Goal: Task Accomplishment & Management: Manage account settings

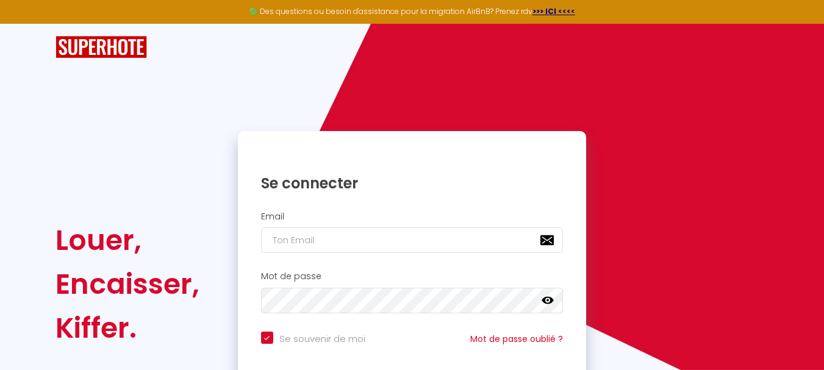
type input "m"
checkbox input "true"
type input "ma"
checkbox input "true"
type input "mar"
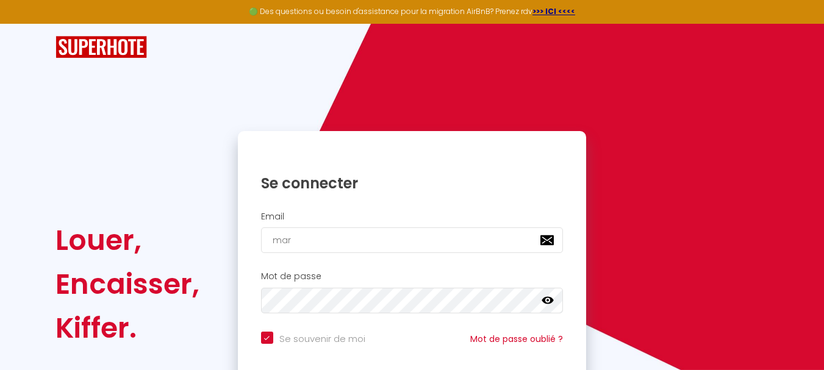
checkbox input "true"
type input "mari"
checkbox input "true"
type input "marie"
checkbox input "true"
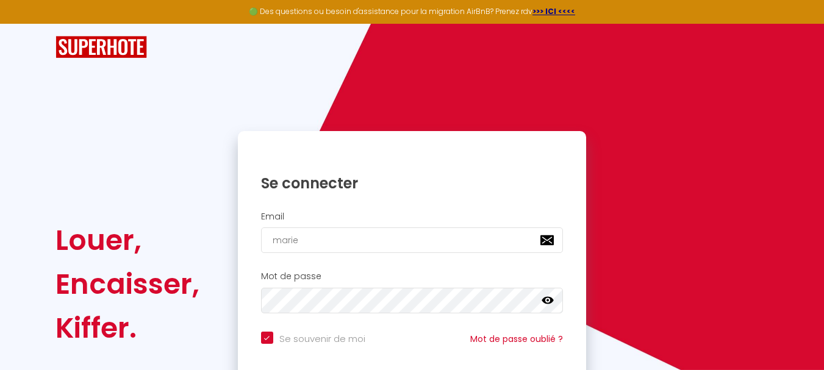
type input "mariep"
checkbox input "true"
type input "mariepa"
checkbox input "true"
type input "mariepat"
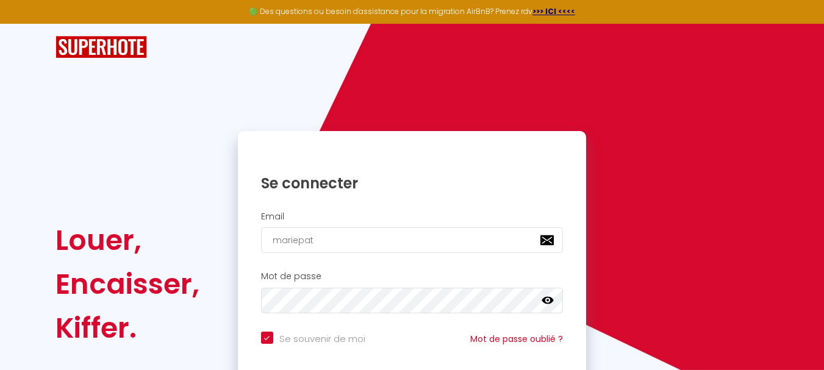
checkbox input "true"
type input "mariepati"
checkbox input "true"
type input "mariepatir"
checkbox input "true"
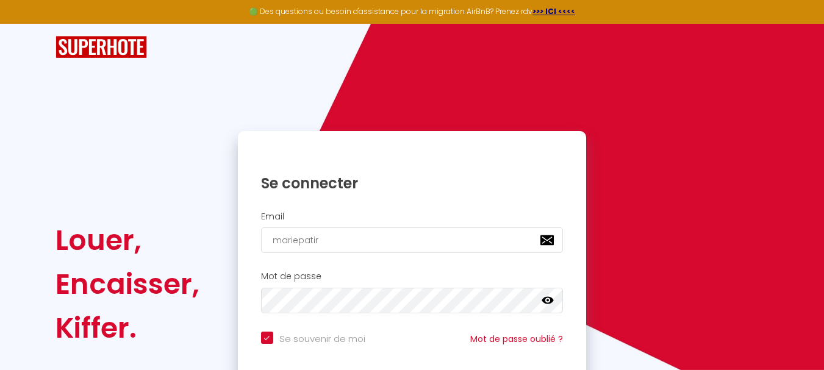
type input "mariepatirc"
checkbox input "true"
type input "mariepatirck"
checkbox input "true"
type input "mariepatirckg"
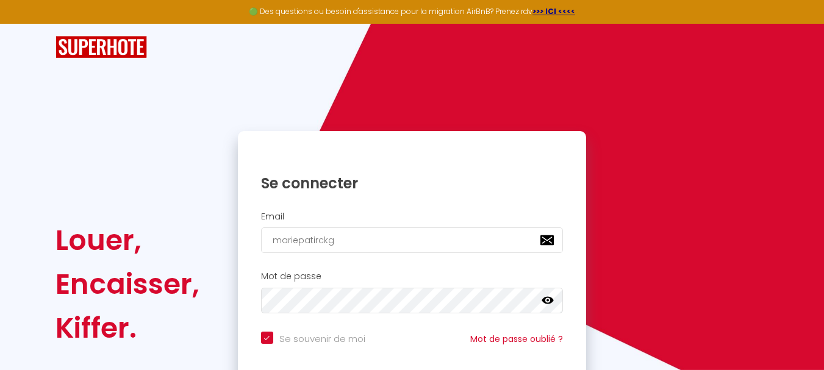
checkbox input "true"
type input "mariepatirckg@"
checkbox input "true"
type input "mariepatirckg@g"
checkbox input "true"
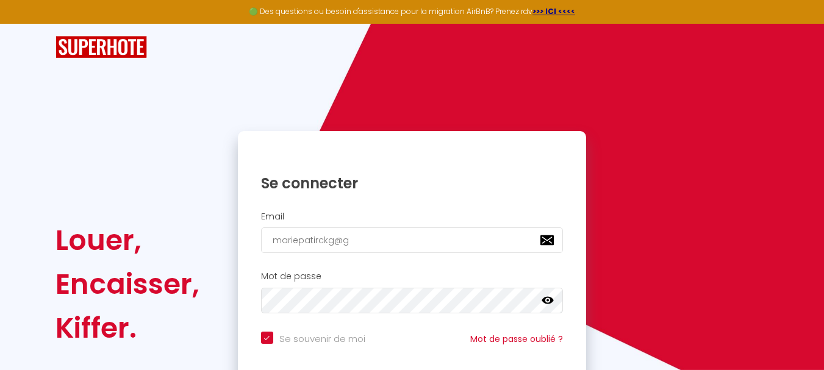
type input "mariepatirckg@gm"
checkbox input "true"
type input "mariepatirckg@gma"
checkbox input "true"
type input "mariepatirckg@gmai"
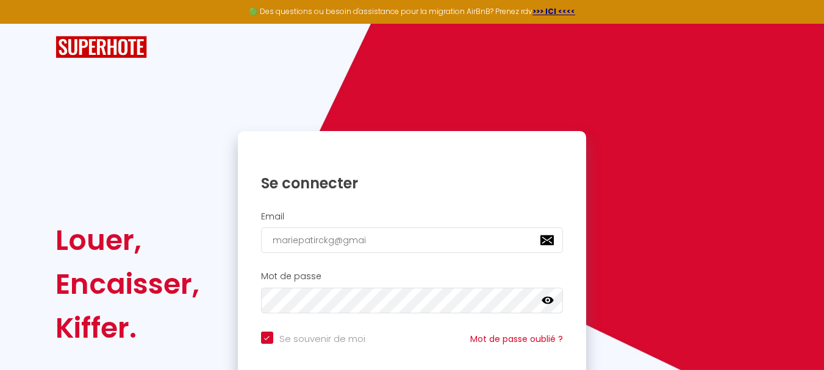
checkbox input "true"
type input "[EMAIL_ADDRESS]"
checkbox input "true"
type input "[EMAIL_ADDRESS]."
checkbox input "true"
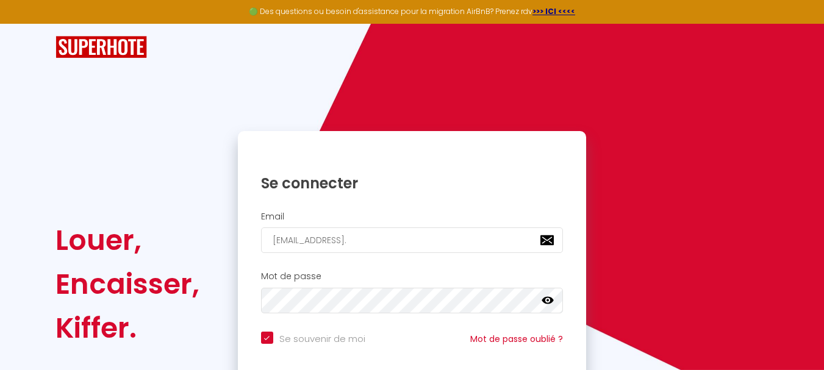
type input "mariepatirckg@gmail.c"
checkbox input "true"
type input "[EMAIL_ADDRESS][DOMAIN_NAME]"
checkbox input "true"
type input "[EMAIL_ADDRESS][DOMAIN_NAME]"
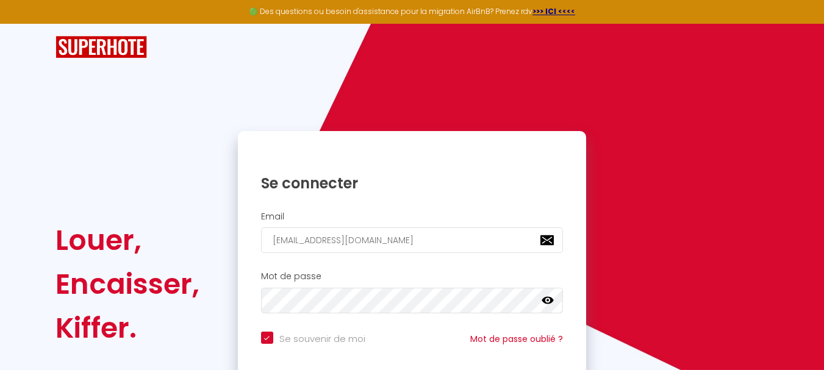
checkbox input "true"
click at [316, 243] on input "[EMAIL_ADDRESS][DOMAIN_NAME]" at bounding box center [412, 241] width 303 height 26
type input "[EMAIL_ADDRESS][DOMAIN_NAME]"
checkbox input "true"
type input "[EMAIL_ADDRESS][DOMAIN_NAME]"
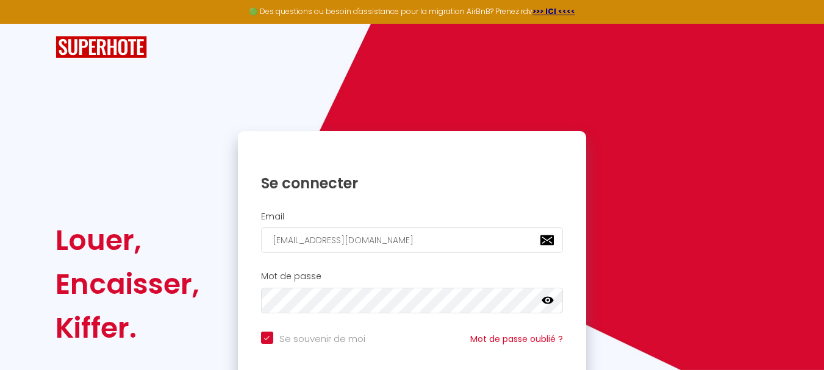
checkbox input "true"
type input "[EMAIL_ADDRESS][DOMAIN_NAME]"
checkbox input "true"
type input "[EMAIL_ADDRESS][DOMAIN_NAME]"
checkbox input "true"
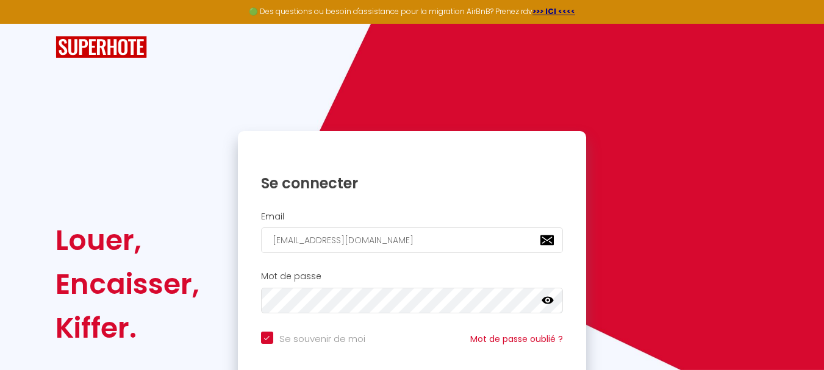
type input "[EMAIL_ADDRESS][DOMAIN_NAME]"
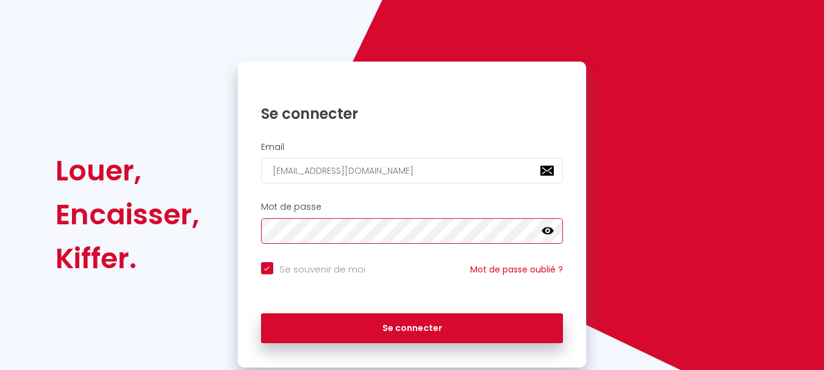
scroll to position [104, 0]
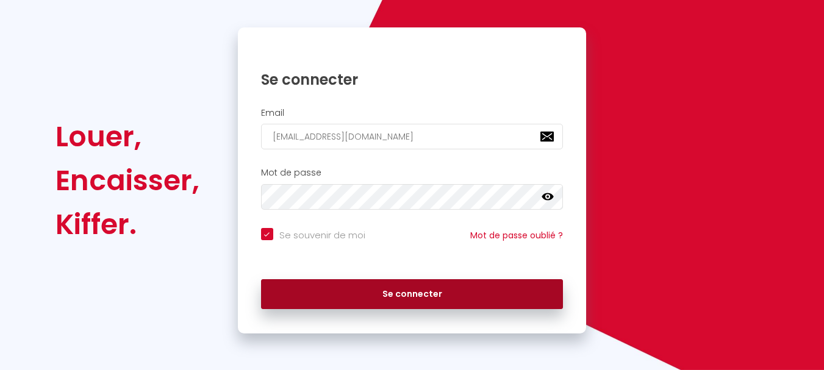
click at [411, 294] on button "Se connecter" at bounding box center [412, 294] width 303 height 31
click at [401, 298] on button "Se connecter" at bounding box center [412, 294] width 303 height 31
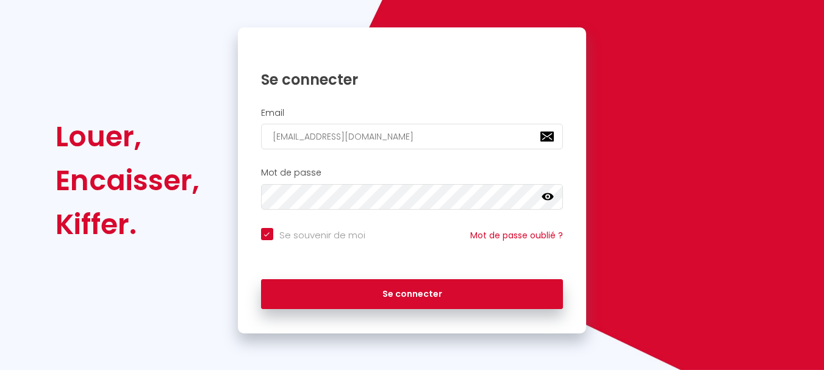
click at [551, 194] on icon at bounding box center [548, 196] width 12 height 7
click at [549, 194] on icon at bounding box center [548, 197] width 12 height 10
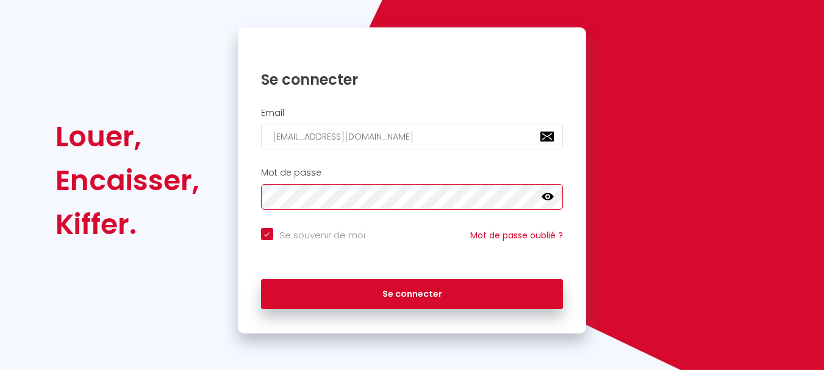
click at [261, 279] on button "Se connecter" at bounding box center [412, 294] width 303 height 31
checkbox input "true"
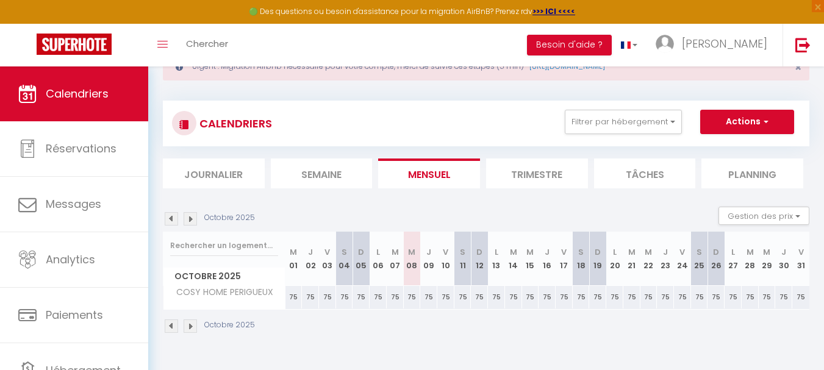
scroll to position [67, 0]
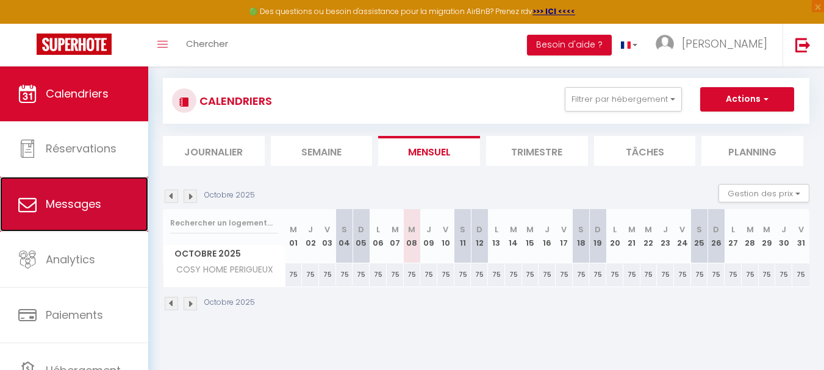
click at [95, 196] on span "Messages" at bounding box center [74, 203] width 56 height 15
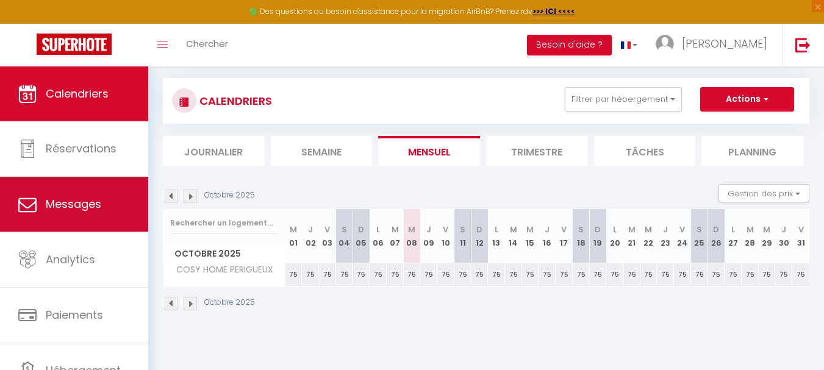
select select "message"
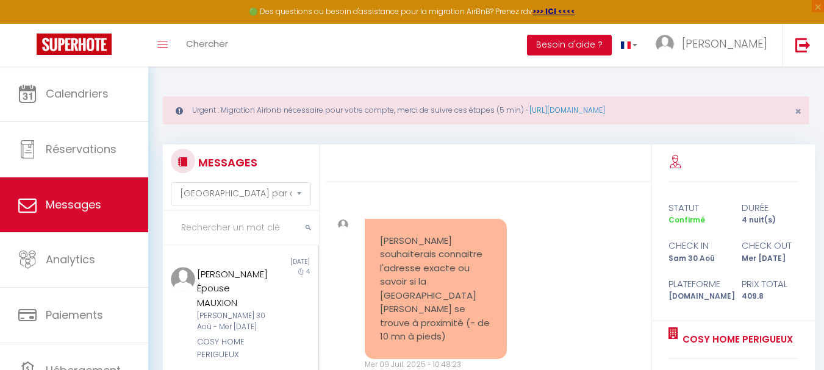
scroll to position [2209, 0]
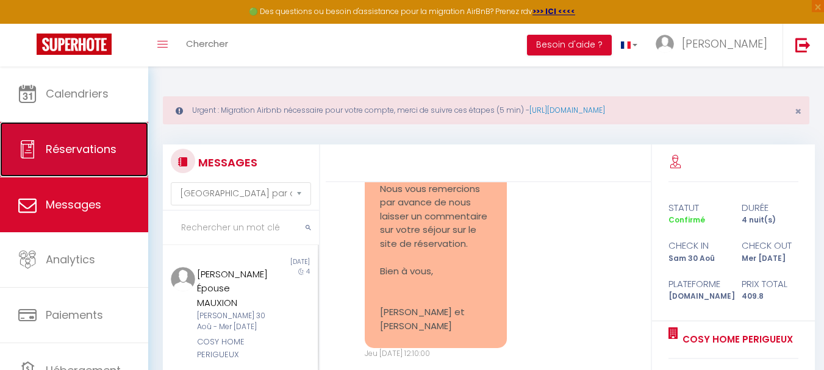
click at [54, 153] on span "Réservations" at bounding box center [81, 149] width 71 height 15
select select "not_cancelled"
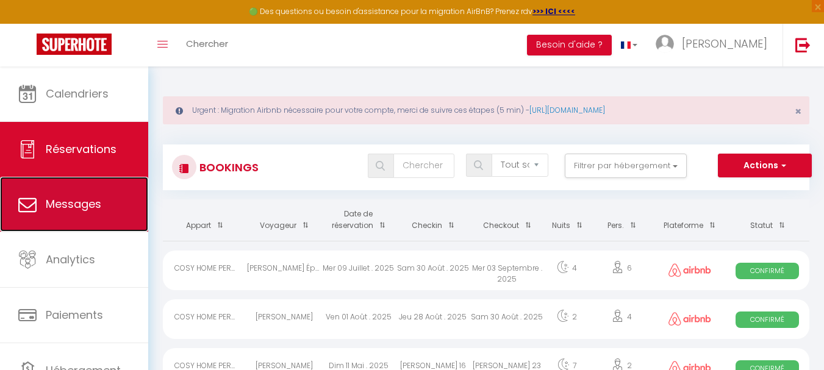
click at [81, 197] on span "Messages" at bounding box center [74, 203] width 56 height 15
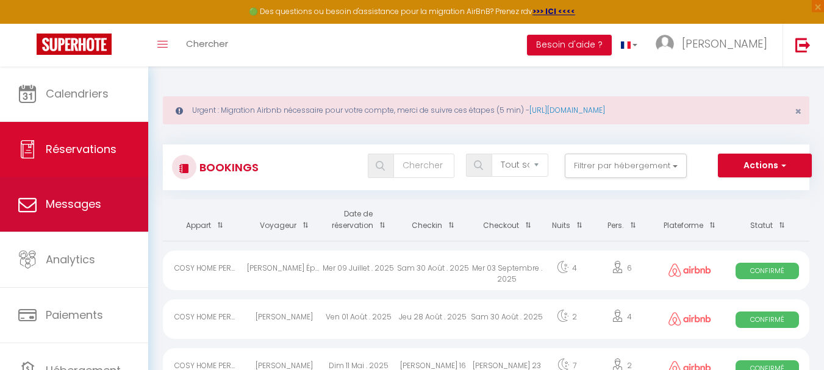
select select "message"
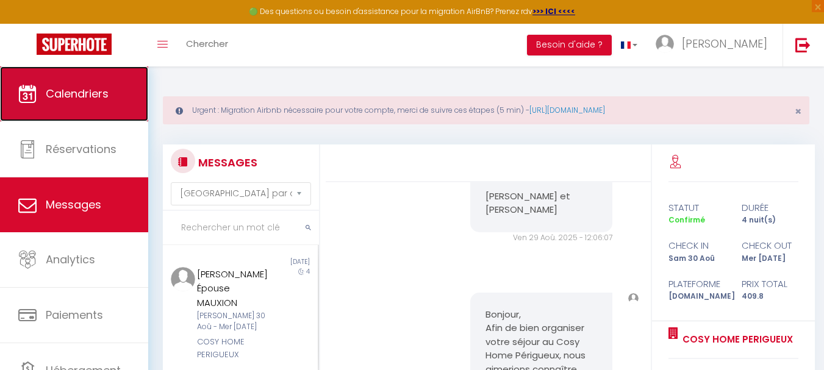
click at [60, 111] on link "Calendriers" at bounding box center [74, 94] width 148 height 55
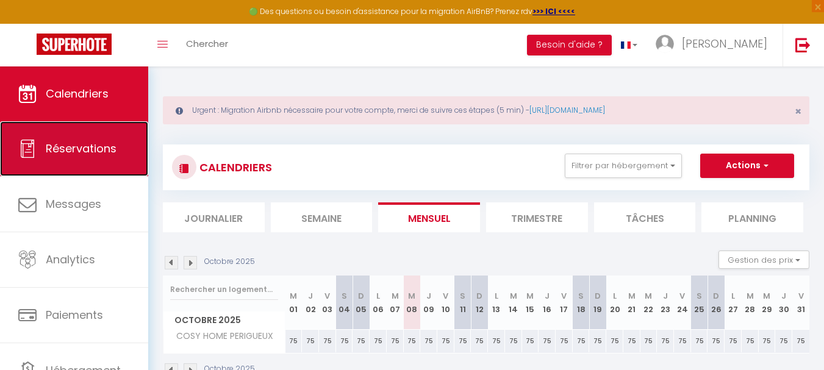
click at [38, 144] on link "Réservations" at bounding box center [74, 148] width 148 height 55
select select "not_cancelled"
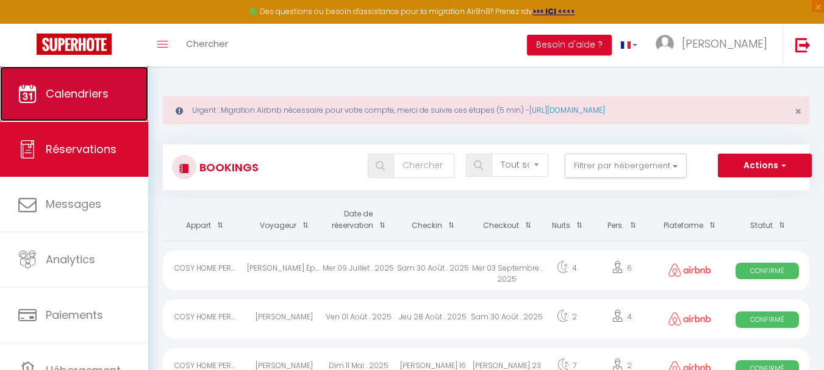
click at [63, 106] on link "Calendriers" at bounding box center [74, 94] width 148 height 55
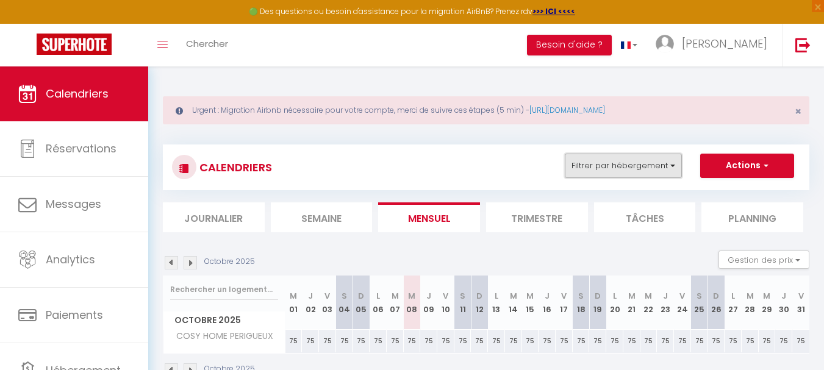
click at [664, 169] on button "Filtrer par hébergement" at bounding box center [623, 166] width 117 height 24
click at [729, 170] on button "Actions" at bounding box center [747, 166] width 94 height 24
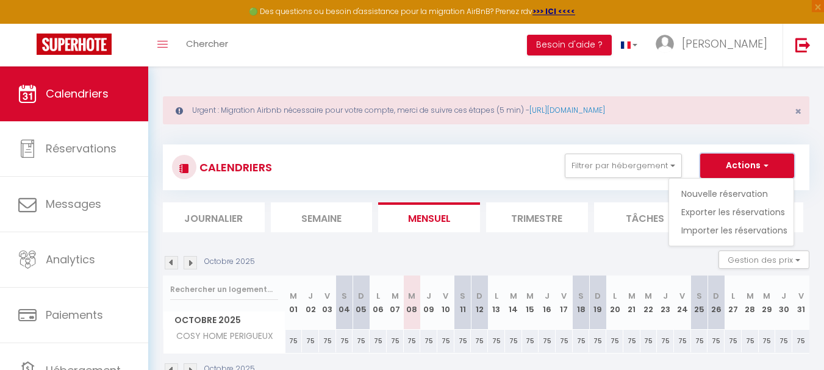
click at [729, 170] on button "Actions" at bounding box center [747, 166] width 94 height 24
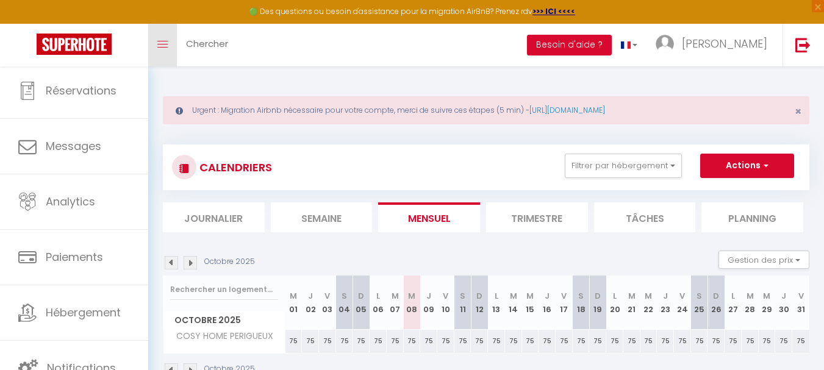
click at [170, 43] on link "Toggle menubar" at bounding box center [162, 45] width 29 height 43
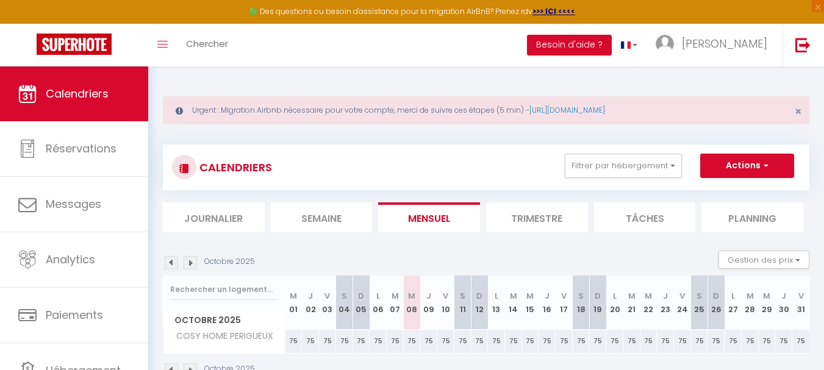
click at [339, 220] on li "Semaine" at bounding box center [322, 218] width 102 height 30
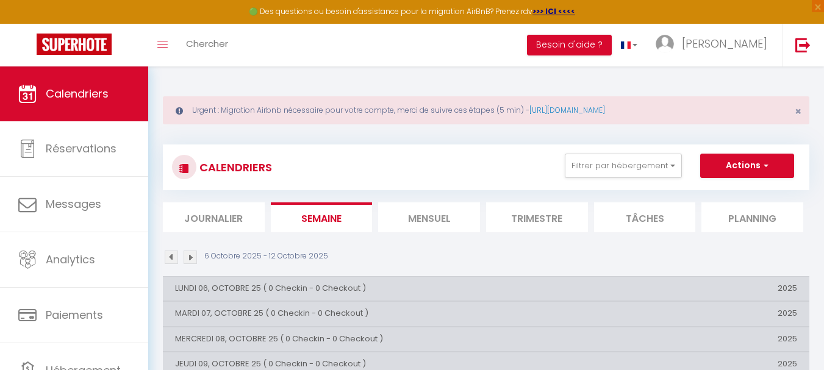
click at [430, 215] on li "Mensuel" at bounding box center [429, 218] width 102 height 30
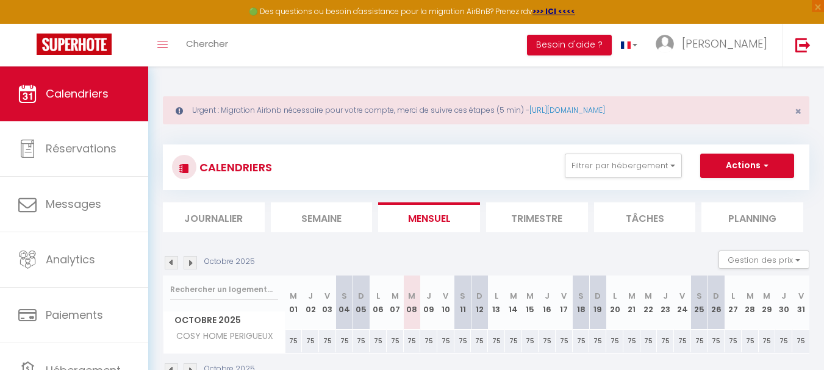
click at [537, 214] on li "Trimestre" at bounding box center [537, 218] width 102 height 30
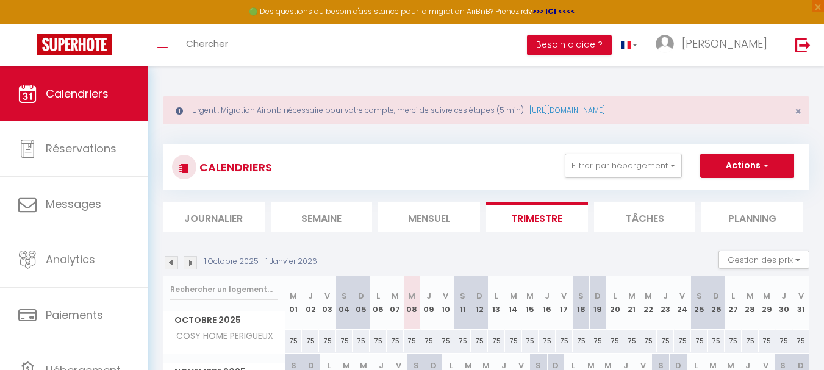
click at [335, 219] on li "Semaine" at bounding box center [322, 218] width 102 height 30
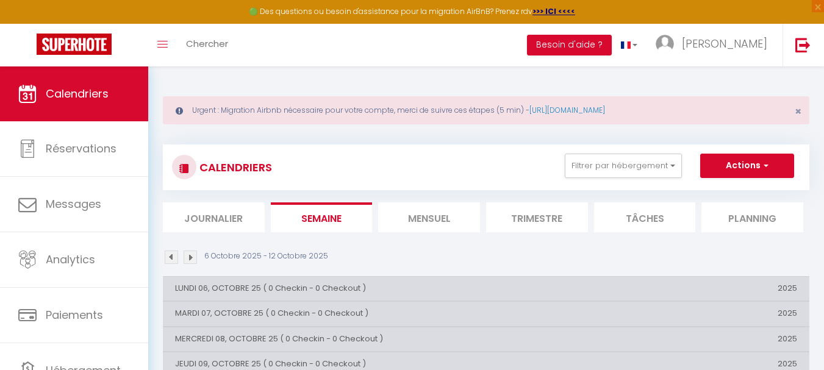
click at [205, 219] on li "Journalier" at bounding box center [214, 218] width 102 height 30
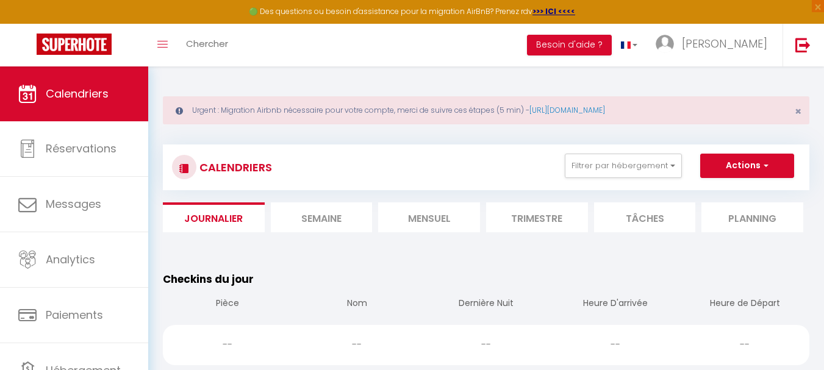
click at [427, 222] on li "Mensuel" at bounding box center [429, 218] width 102 height 30
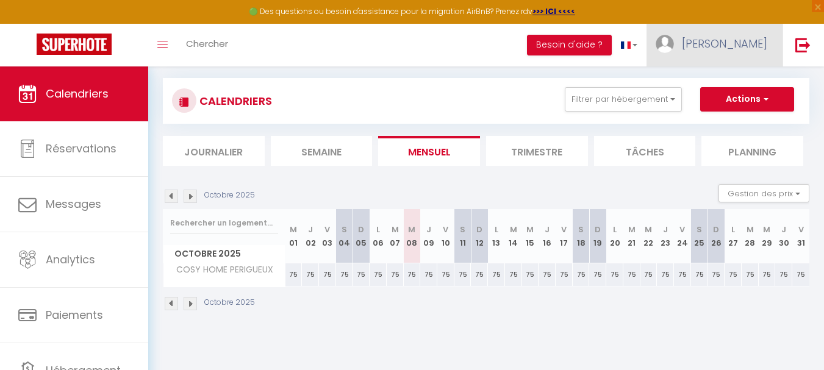
click at [732, 37] on span "[PERSON_NAME]" at bounding box center [724, 43] width 85 height 15
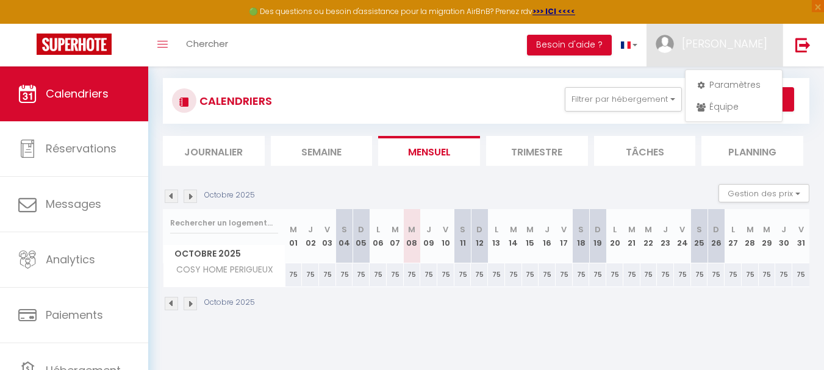
click at [421, 36] on div "Toggle menubar Chercher BUTTON Besoin d'aide ? [PERSON_NAME] Équipe" at bounding box center [451, 45] width 727 height 43
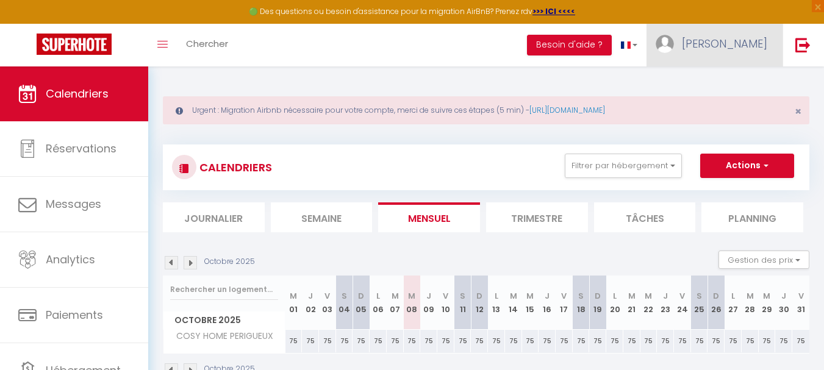
click at [743, 45] on span "[PERSON_NAME]" at bounding box center [724, 43] width 85 height 15
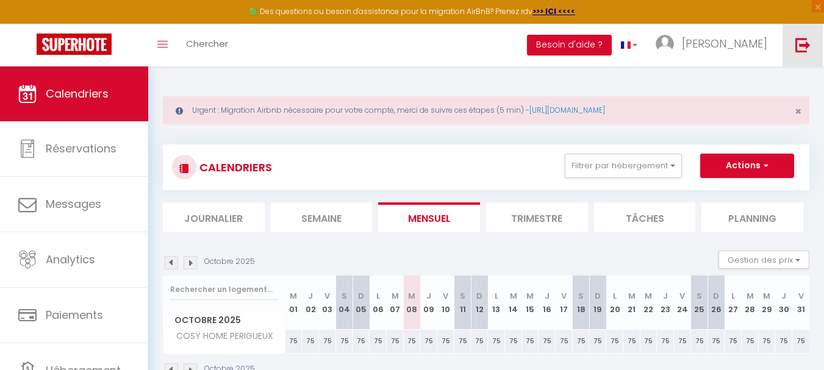
click at [806, 47] on img at bounding box center [803, 44] width 15 height 15
